Goal: Task Accomplishment & Management: Use online tool/utility

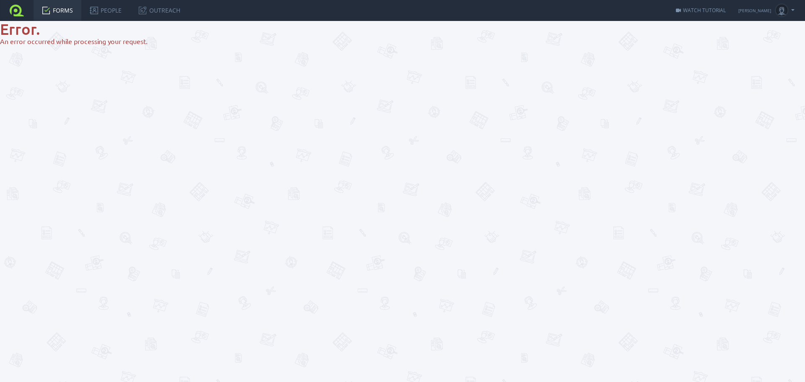
click at [23, 11] on link at bounding box center [17, 10] width 34 height 21
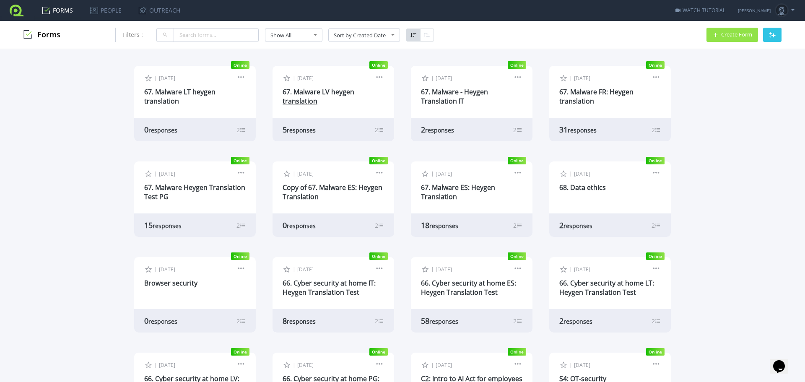
click at [312, 91] on link "67. Malware LV heygen translation" at bounding box center [319, 96] width 72 height 18
click at [375, 76] on link at bounding box center [379, 79] width 9 height 8
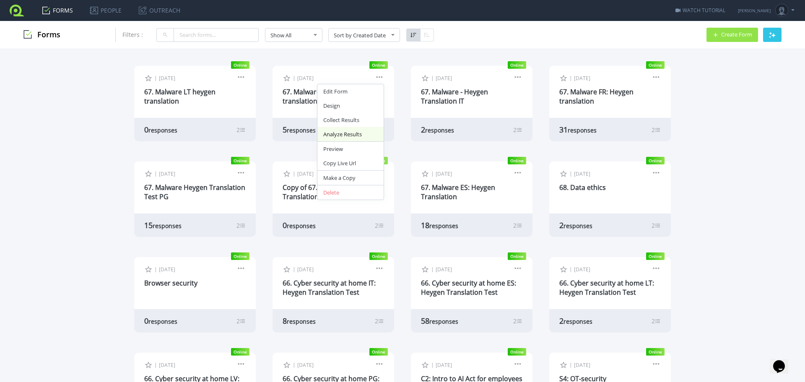
click at [359, 131] on link "Analyze Results" at bounding box center [351, 134] width 66 height 14
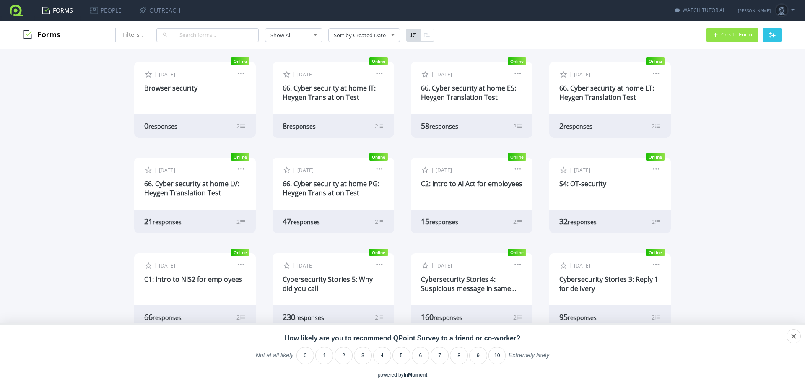
scroll to position [210, 0]
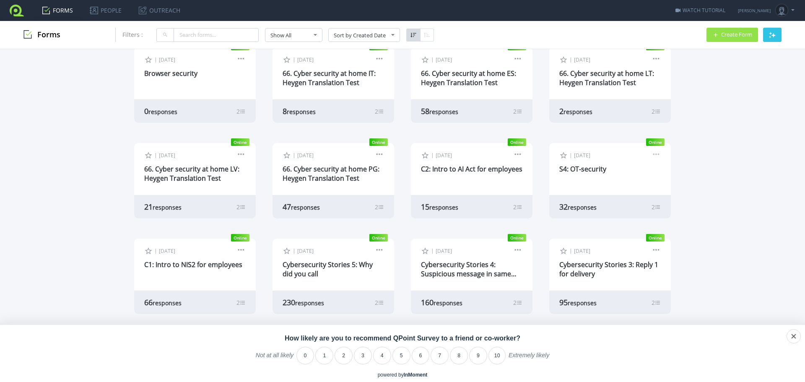
click at [652, 153] on link at bounding box center [656, 156] width 9 height 8
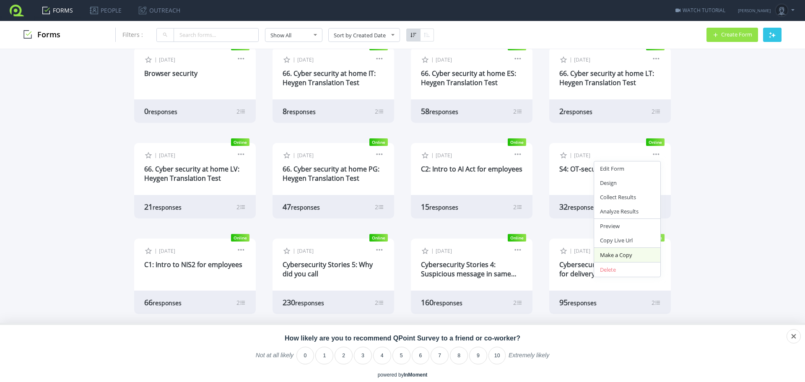
click at [628, 255] on link "Make a Copy" at bounding box center [627, 255] width 66 height 14
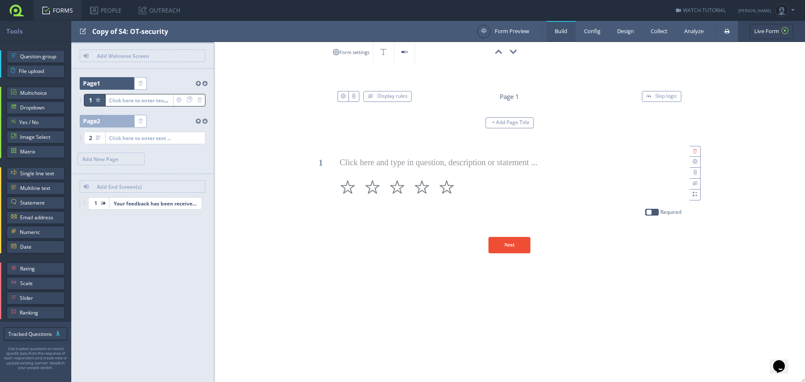
click at [112, 30] on div "Copy of S4: OT-security" at bounding box center [282, 31] width 381 height 21
click at [123, 32] on input "test" at bounding box center [134, 31] width 84 height 14
drag, startPoint x: 121, startPoint y: 33, endPoint x: 85, endPoint y: 30, distance: 36.2
click at [85, 30] on div at bounding box center [274, 31] width 406 height 21
click at [115, 35] on input "test" at bounding box center [134, 31] width 84 height 14
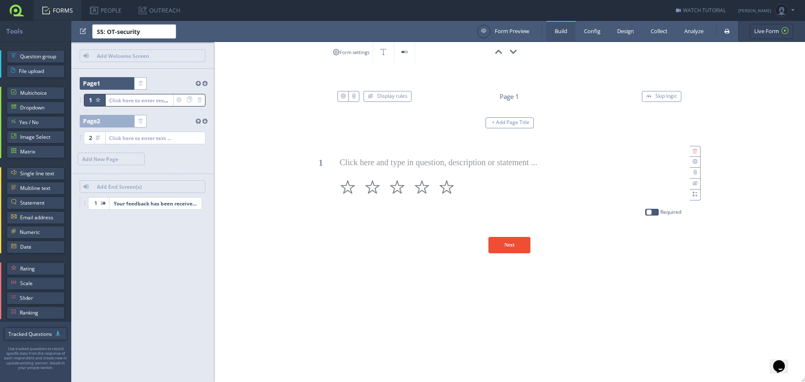
drag, startPoint x: 118, startPoint y: 31, endPoint x: 123, endPoint y: 30, distance: 5.3
click at [120, 31] on input "test" at bounding box center [134, 31] width 84 height 14
click at [124, 30] on input "test" at bounding box center [134, 31] width 84 height 14
type input "S5: Anti-corruption"
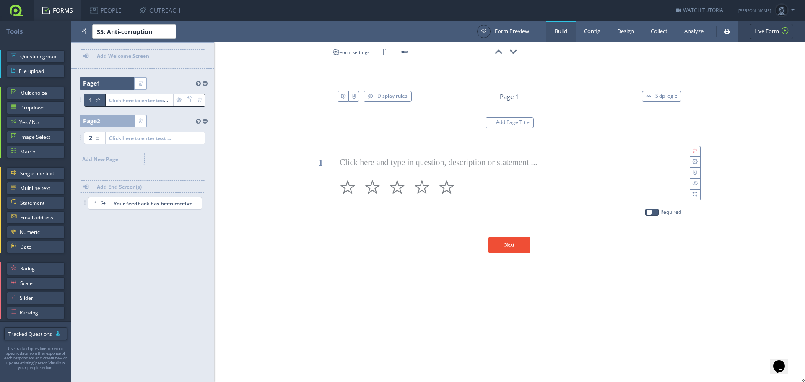
drag, startPoint x: 311, startPoint y: 220, endPoint x: 316, endPoint y: 223, distance: 5.8
click at [313, 219] on div "00:00:00 Copy of S4: OT-security ID: FJZND0 Display rules Page 1 Skip logic + A…" at bounding box center [510, 153] width 592 height 222
click at [657, 35] on link "Collect" at bounding box center [660, 31] width 34 height 21
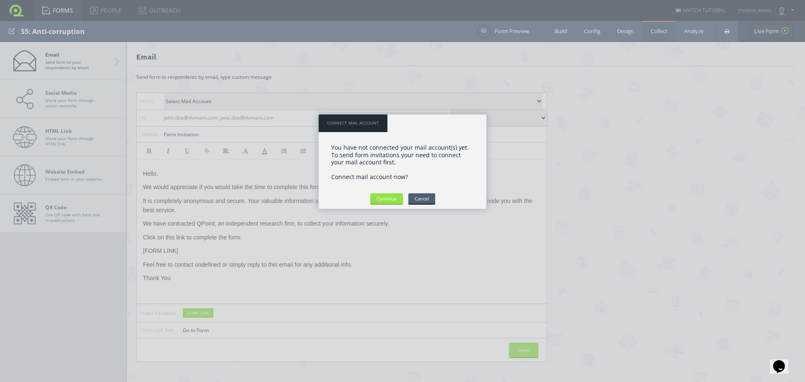
click at [428, 201] on input "Cancel" at bounding box center [422, 198] width 27 height 10
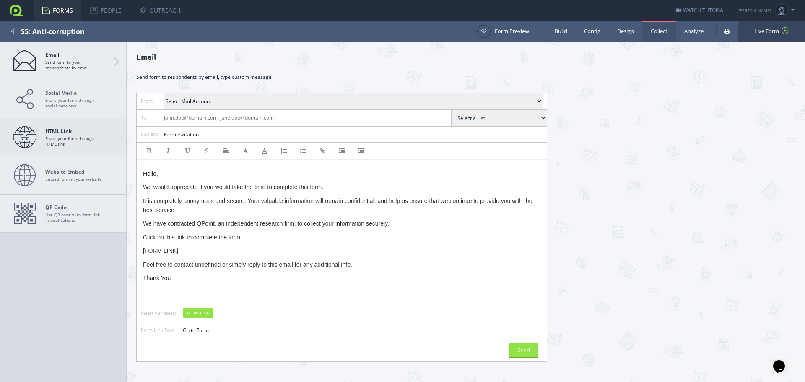
click at [77, 136] on span "HTML Link Share your form through HTML link" at bounding box center [74, 137] width 59 height 18
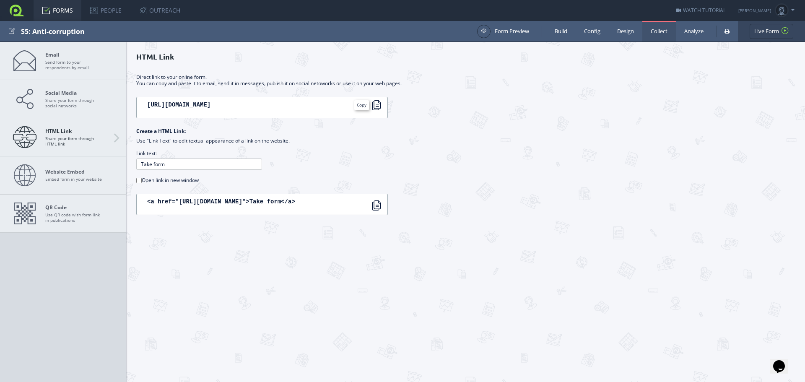
click at [378, 107] on div at bounding box center [377, 105] width 10 height 10
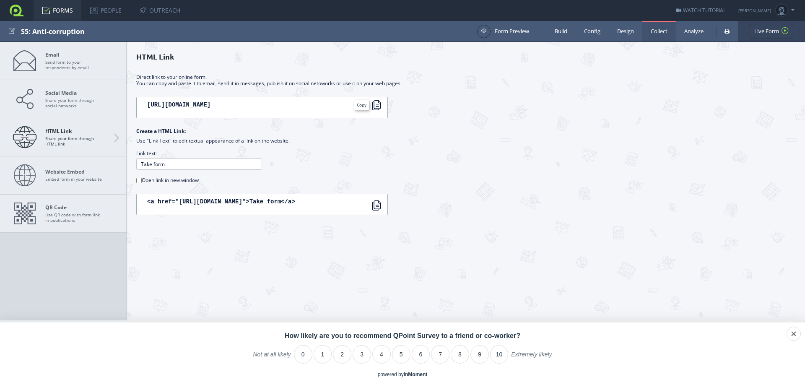
click at [381, 107] on div at bounding box center [377, 105] width 10 height 10
